Goal: Check status: Check status

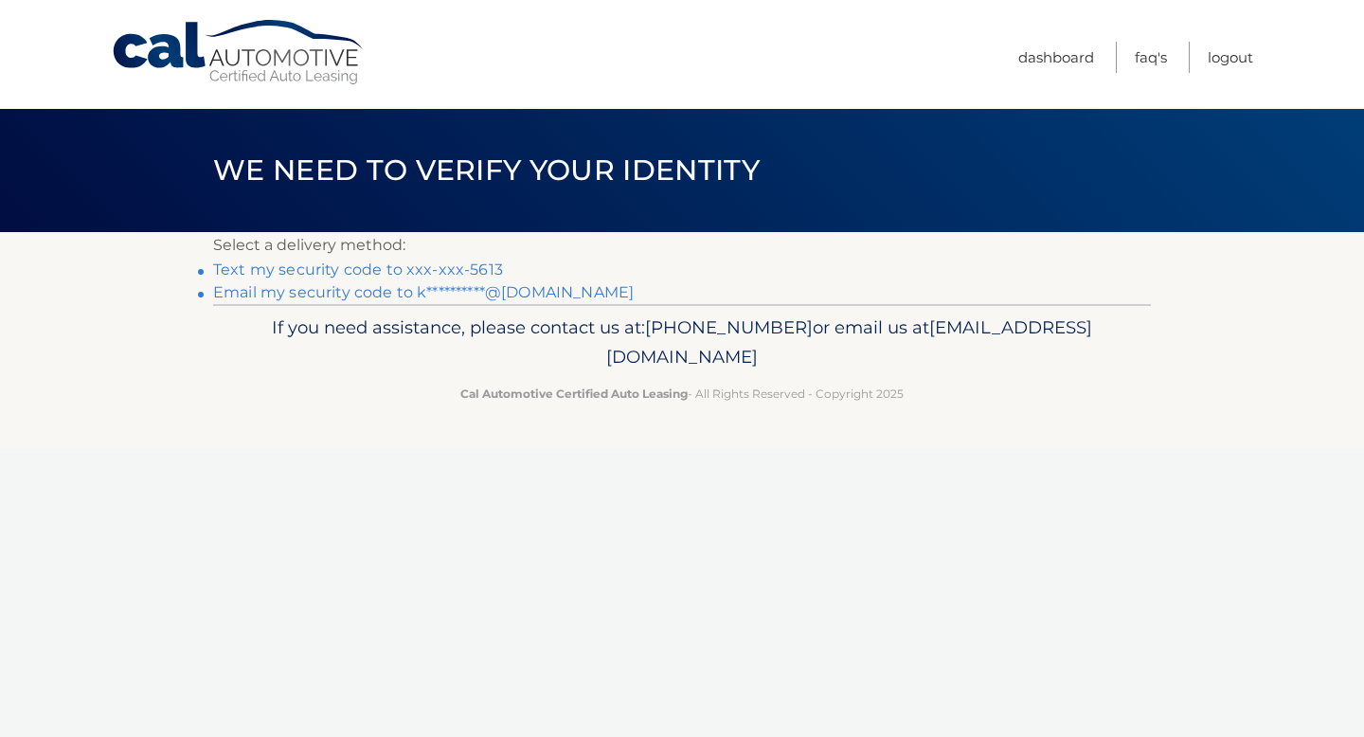
click at [461, 271] on link "Text my security code to xxx-xxx-5613" at bounding box center [358, 269] width 290 height 18
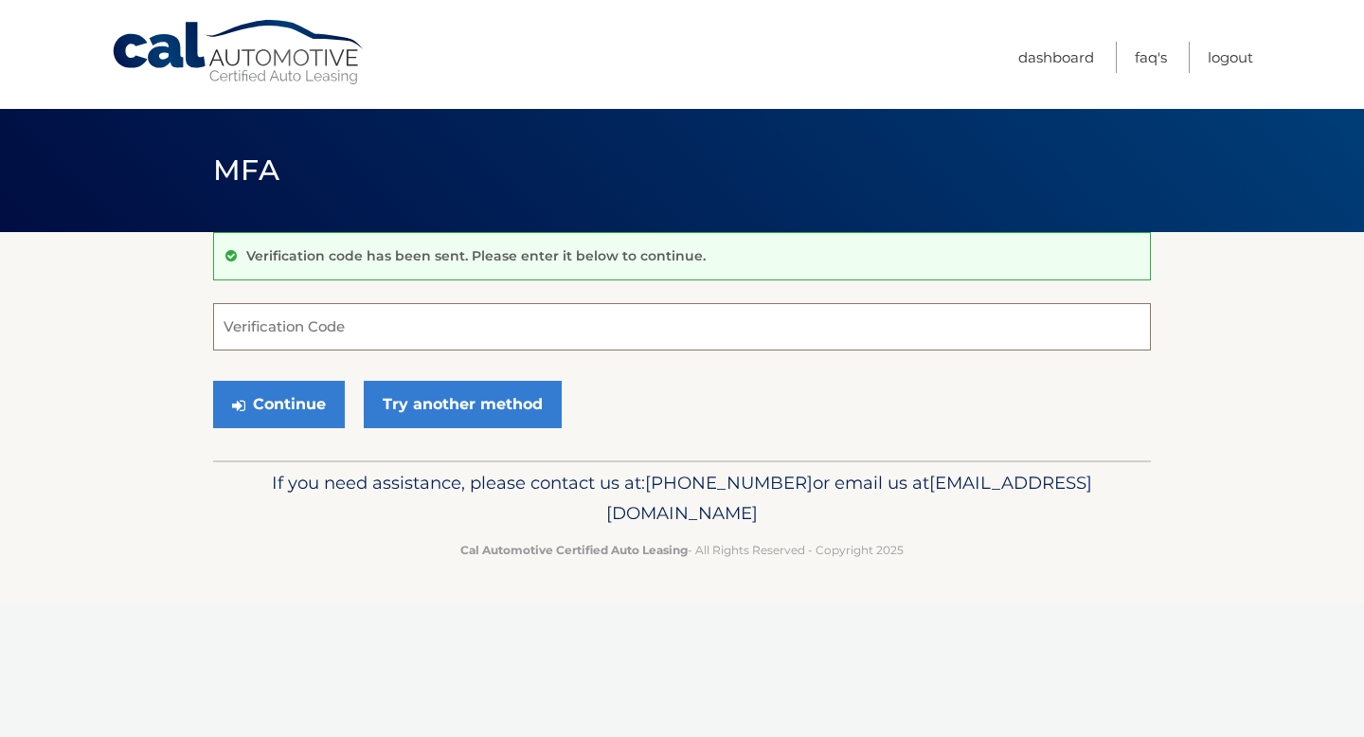
click at [653, 338] on input "Verification Code" at bounding box center [682, 326] width 938 height 47
type input "144422"
click at [293, 405] on button "Continue" at bounding box center [279, 404] width 132 height 47
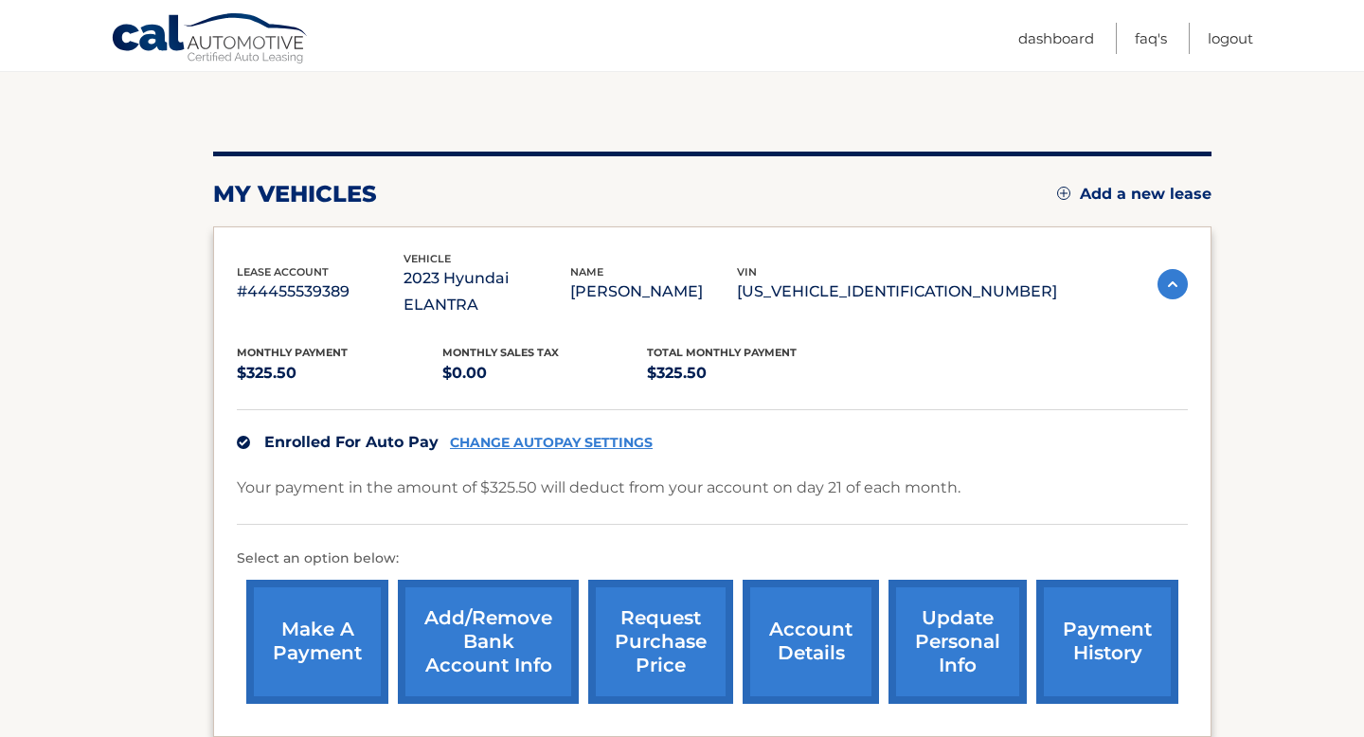
scroll to position [339, 0]
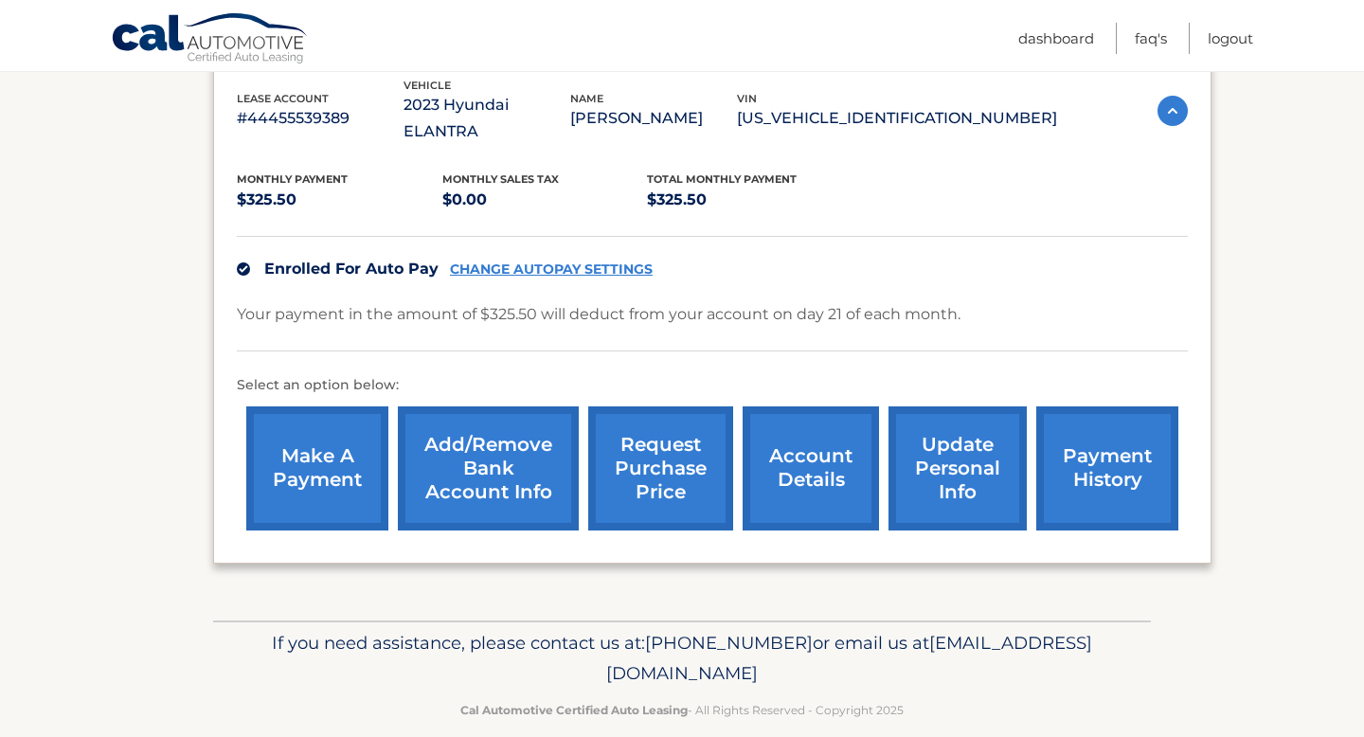
click at [787, 473] on link "account details" at bounding box center [810, 468] width 136 height 124
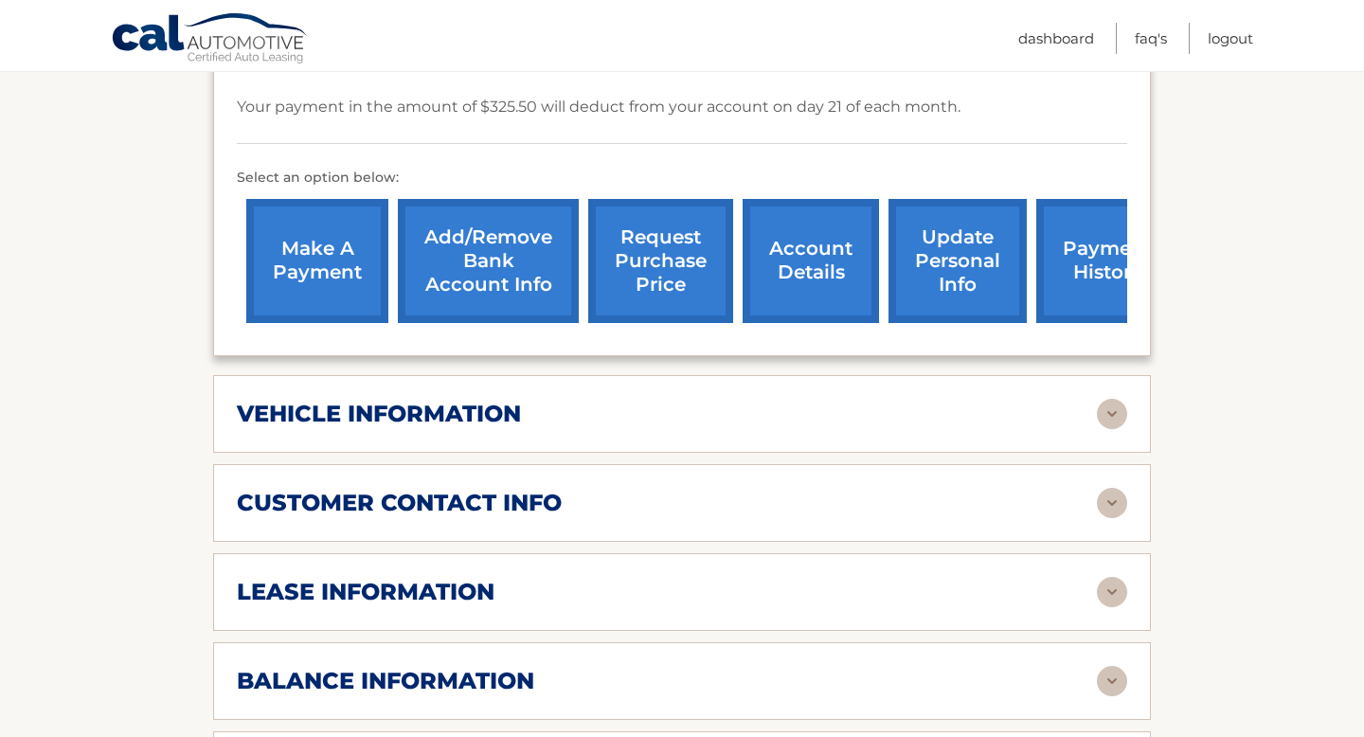
scroll to position [671, 0]
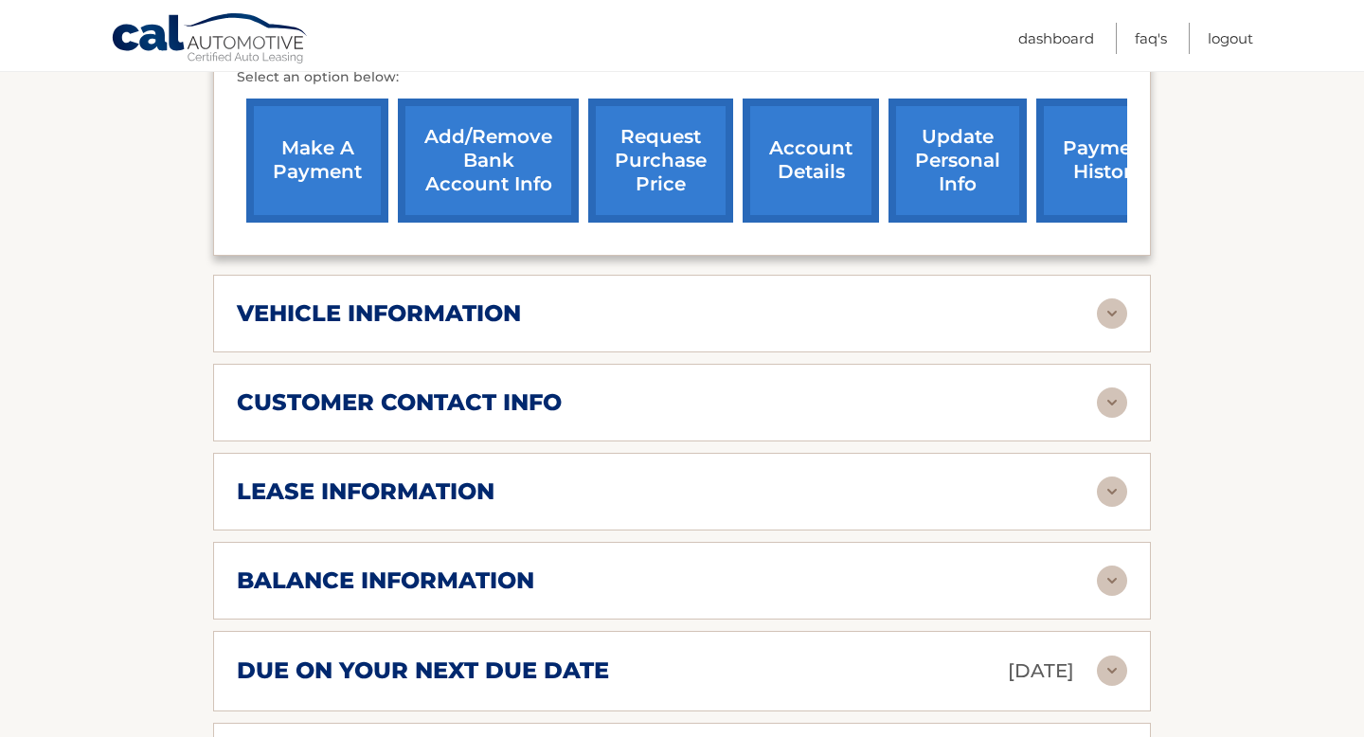
click at [790, 325] on div "lease account #44455539389 vehicle 2023 Hyundai ELANTRA name THEODORA MILLER vi…" at bounding box center [682, 272] width 938 height 1055
click at [788, 303] on div "vehicle information vehicle Year 2023 vehicle make Hyundai vehicle model ELANTR…" at bounding box center [682, 314] width 938 height 78
click at [770, 299] on div "vehicle information" at bounding box center [667, 313] width 860 height 28
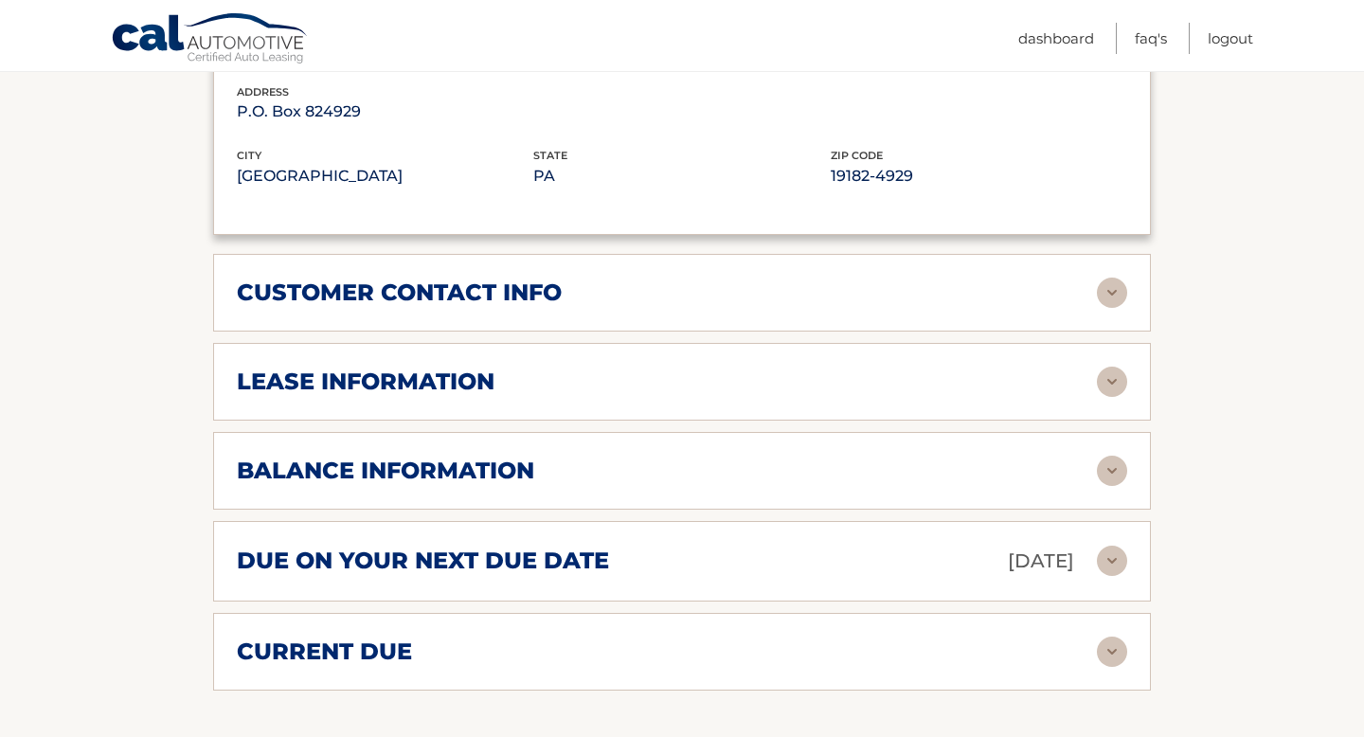
scroll to position [1275, 0]
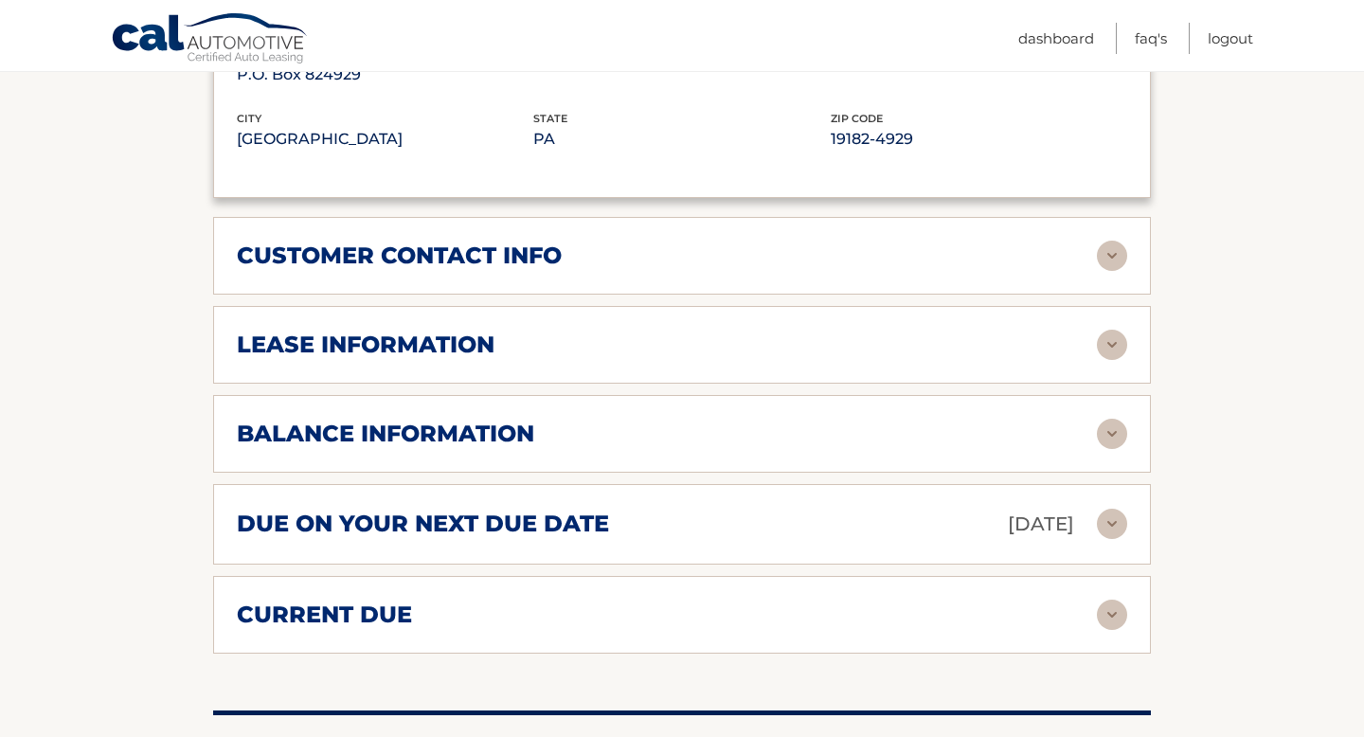
click at [744, 331] on div "lease information" at bounding box center [667, 345] width 860 height 28
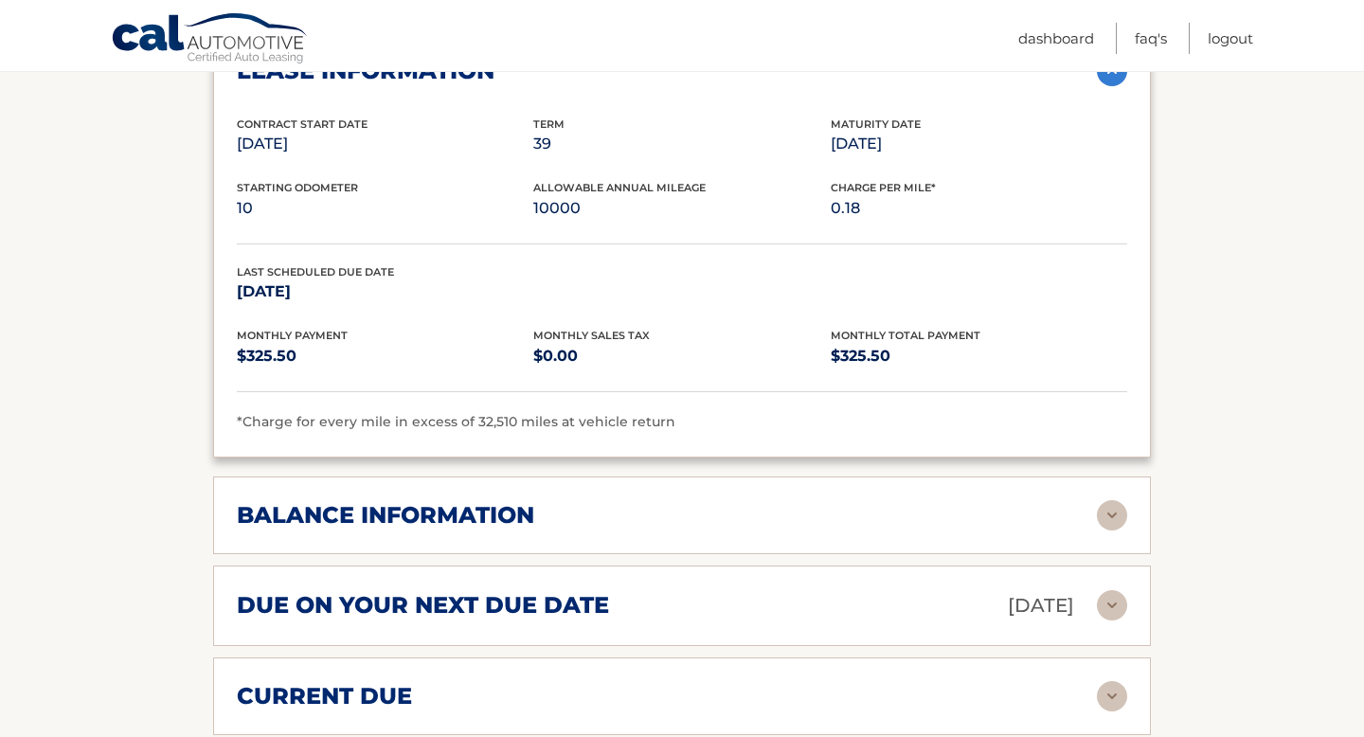
scroll to position [1631, 0]
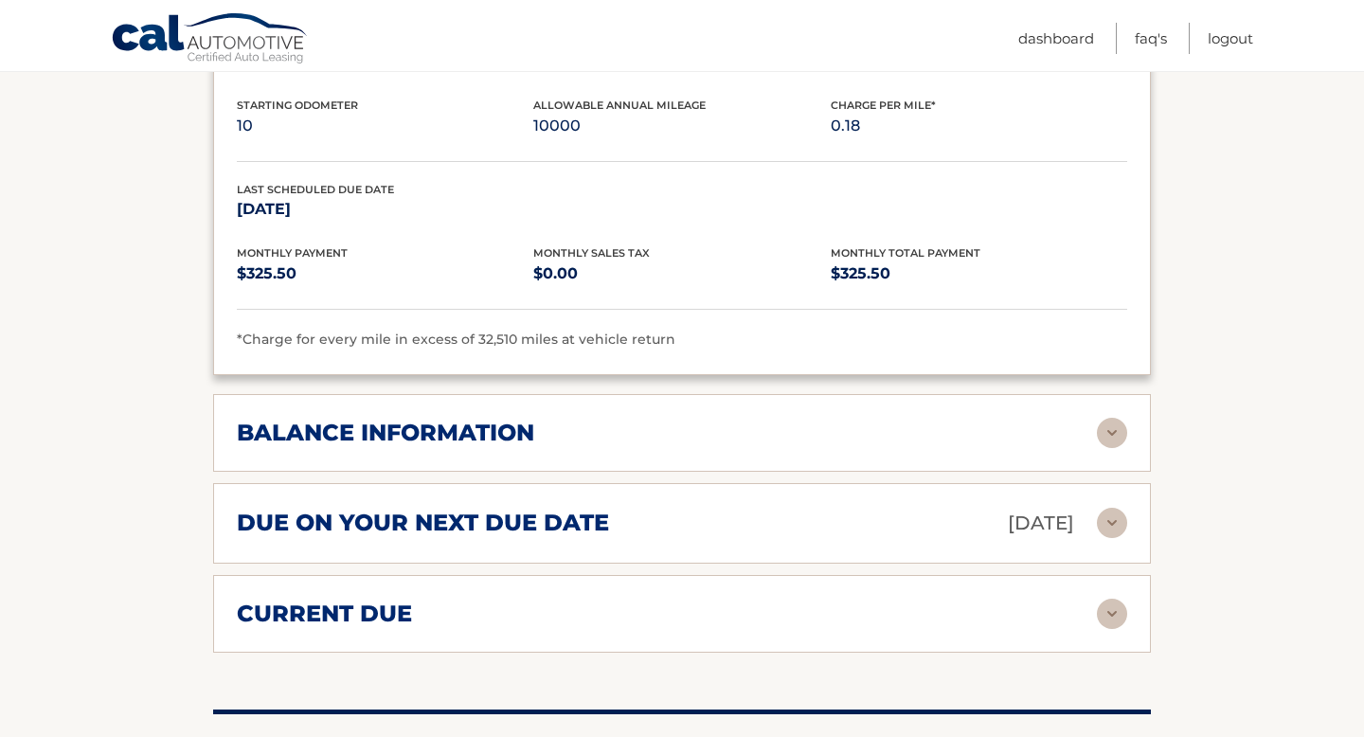
click at [691, 419] on div "balance information" at bounding box center [667, 433] width 860 height 28
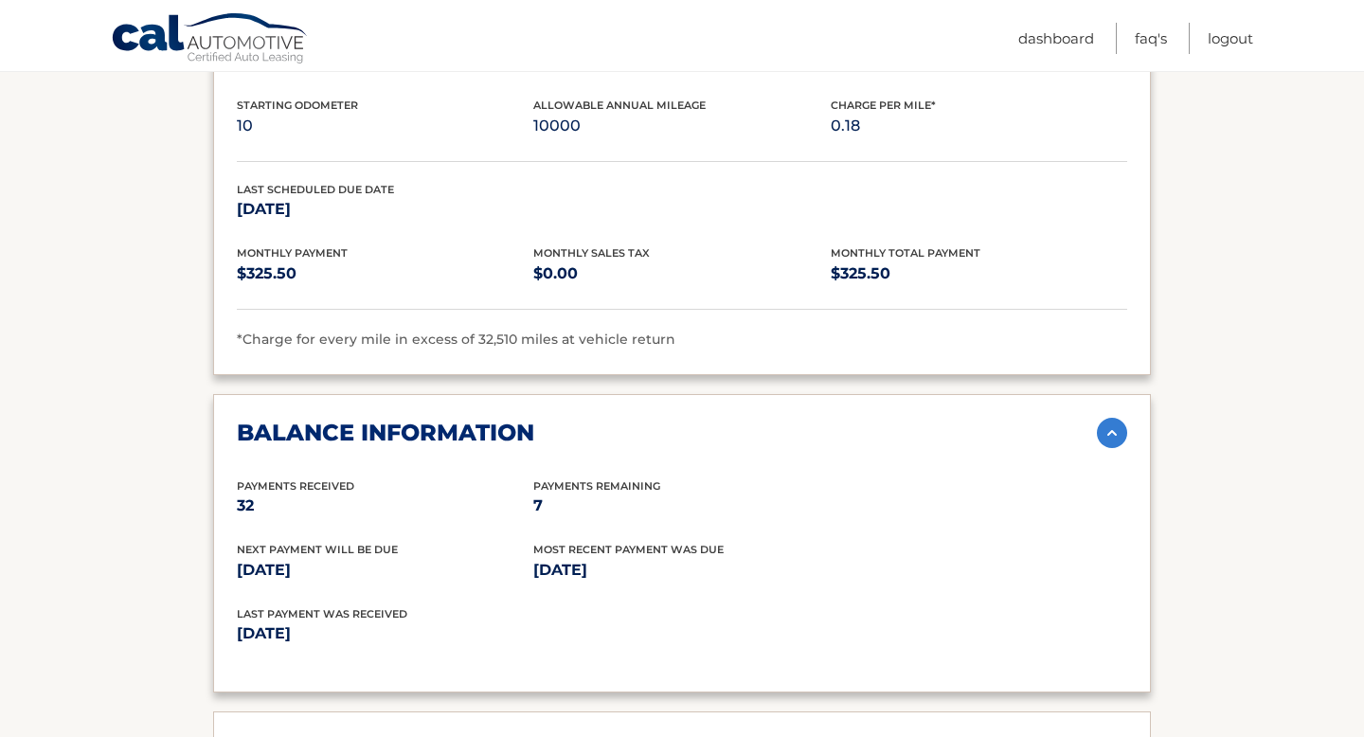
click at [691, 419] on div "balance information" at bounding box center [667, 433] width 860 height 28
